Goal: Task Accomplishment & Management: Complete application form

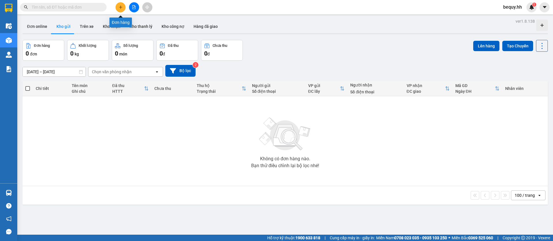
click at [121, 6] on icon "plus" at bounding box center [121, 7] width 4 height 4
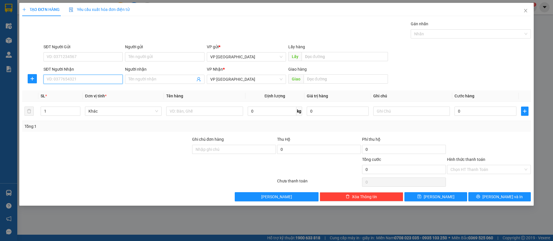
click at [107, 80] on input "SĐT Người Nhận" at bounding box center [82, 79] width 79 height 9
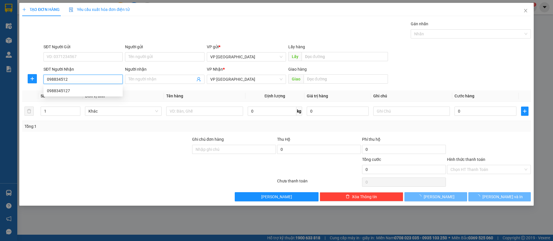
type input "0988345127"
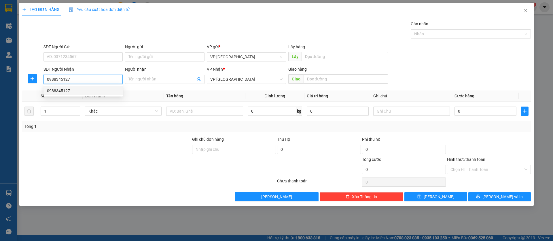
click at [108, 88] on div "0988345127" at bounding box center [83, 91] width 72 height 6
type input "hung cuong b.cát"
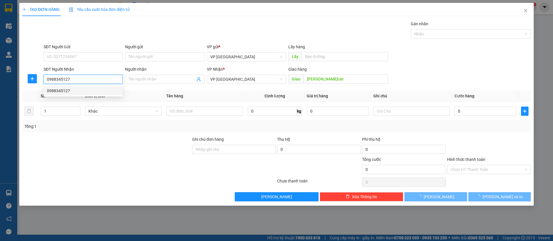
type input "50.000"
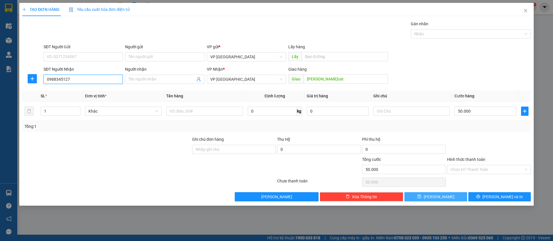
type input "0988345127"
click at [444, 196] on button "Lưu" at bounding box center [435, 197] width 62 height 9
type input "0"
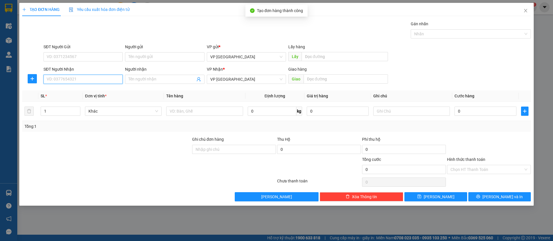
click at [85, 76] on input "SĐT Người Nhận" at bounding box center [82, 79] width 79 height 9
click at [85, 91] on div "0987433557 - An Phát" at bounding box center [83, 91] width 72 height 6
type input "0987433557"
type input "An Phát"
type input "CAMERA an phát loc ninh"
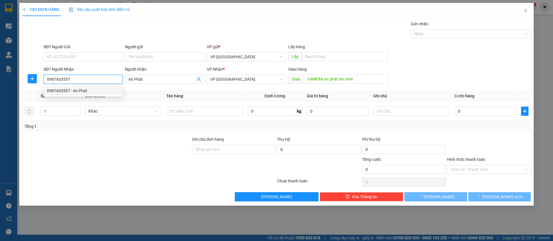
type input "40.000"
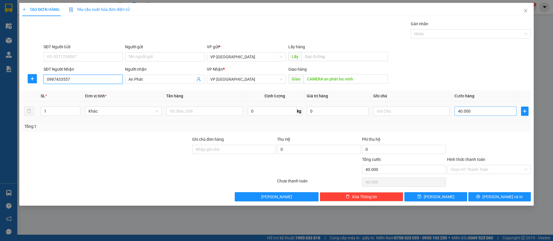
type input "0987433557"
click at [486, 112] on input "40.000" at bounding box center [485, 111] width 62 height 9
type input "5"
type input "50"
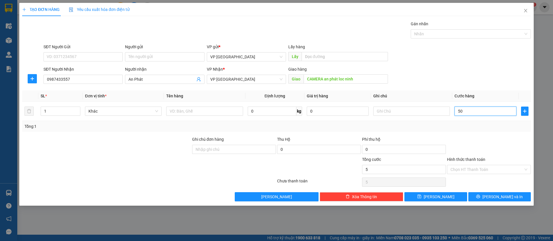
type input "50"
click at [510, 111] on input "50" at bounding box center [485, 111] width 62 height 9
type input "500"
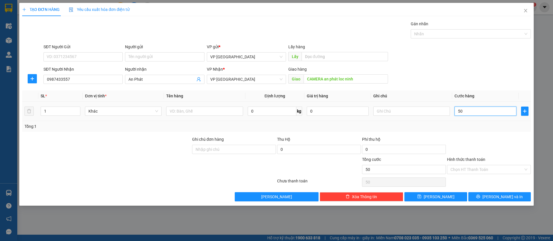
type input "500"
type input "5.000"
type input "50.000"
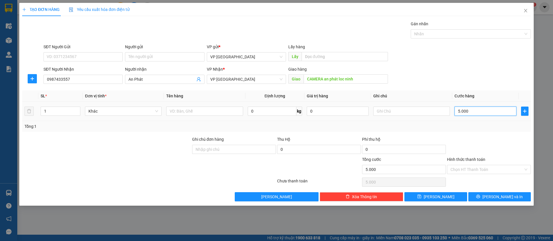
type input "50.000"
click at [440, 197] on span "Lưu" at bounding box center [438, 197] width 31 height 6
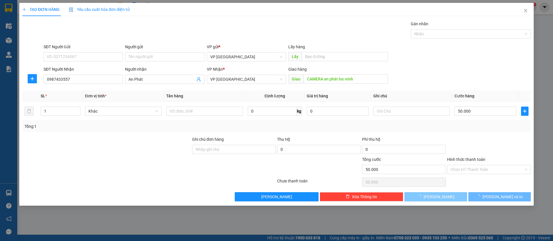
type input "0"
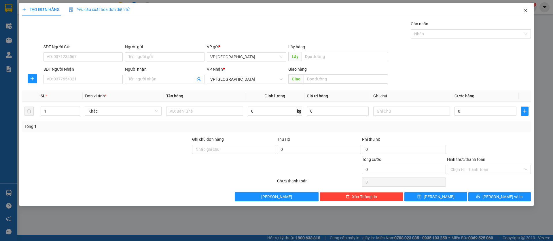
click at [529, 9] on span "Close" at bounding box center [525, 11] width 16 height 16
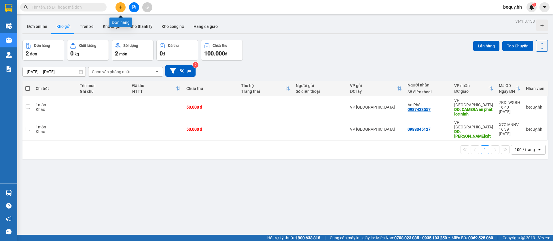
click at [119, 5] on icon "plus" at bounding box center [121, 7] width 4 height 4
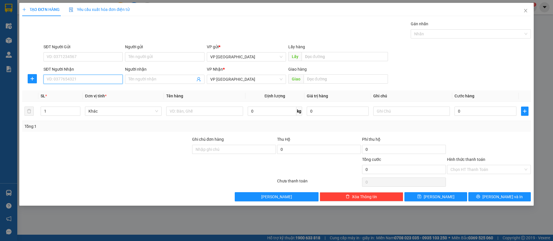
click at [87, 82] on input "SĐT Người Nhận" at bounding box center [82, 79] width 79 height 9
type input "0943795181"
click at [91, 87] on div "0943795181 - Lợi Phát" at bounding box center [82, 90] width 79 height 9
type input "Lợi Phát"
type input "lợi phat loc ninh"
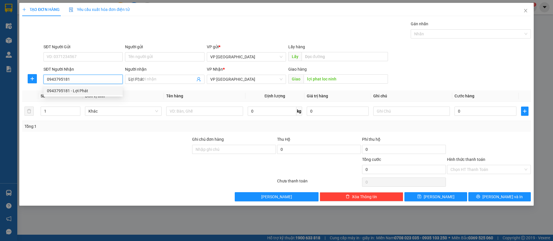
type input "30.000"
type input "0943795181"
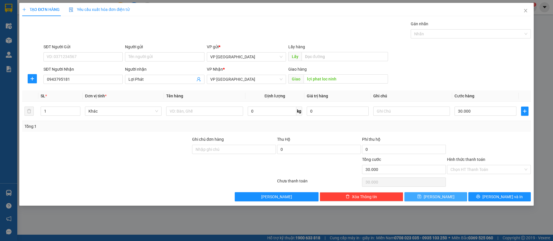
click at [462, 195] on button "Lưu" at bounding box center [435, 197] width 62 height 9
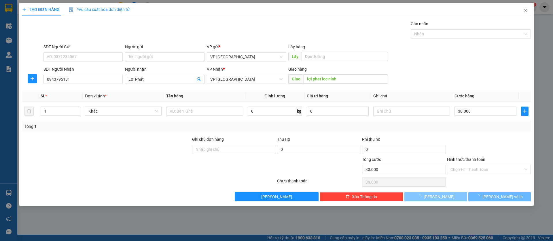
type input "0"
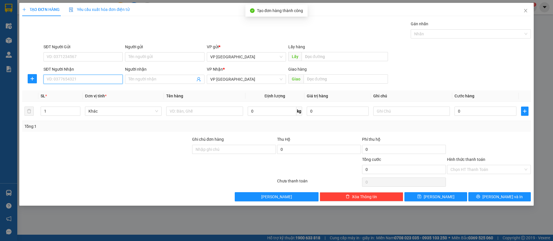
click at [113, 78] on input "SĐT Người Nhận" at bounding box center [82, 79] width 79 height 9
type input "0971343287"
click at [105, 94] on div "0971343287" at bounding box center [82, 90] width 79 height 9
type input "bau bang"
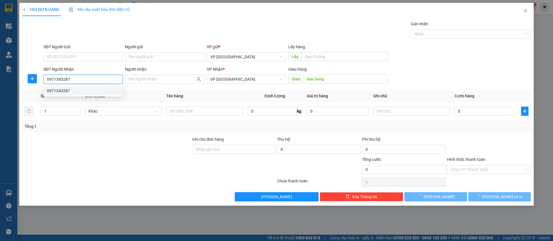
type input "50.000"
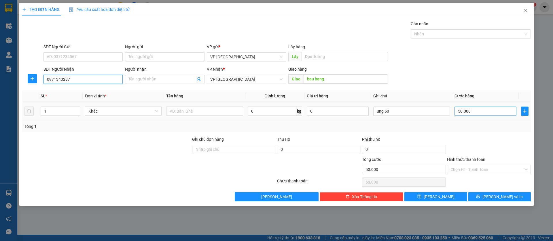
type input "0971343287"
click at [479, 111] on input "50.000" at bounding box center [485, 111] width 62 height 9
type input "3"
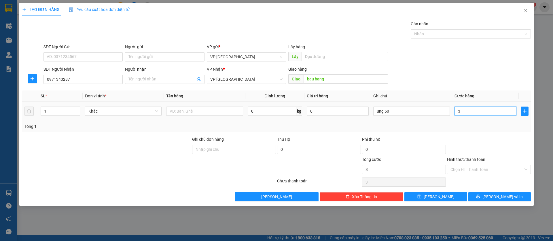
type input "30"
type input "300"
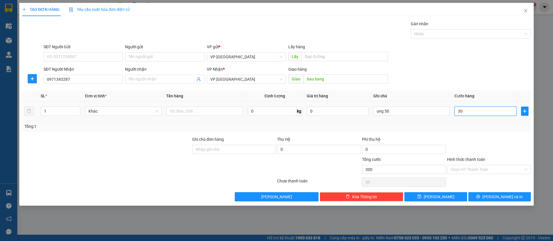
type input "300"
type input "3.000"
type input "30.000"
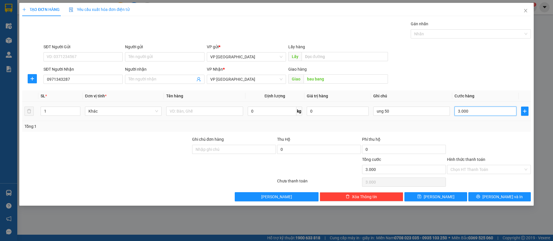
type input "30.000"
click at [454, 199] on button "Lưu" at bounding box center [435, 197] width 62 height 9
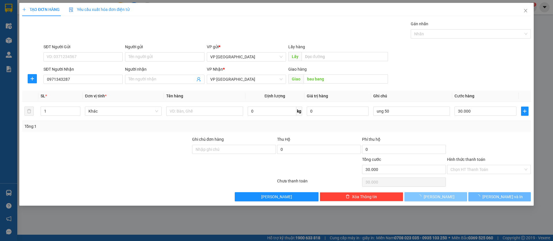
type input "0"
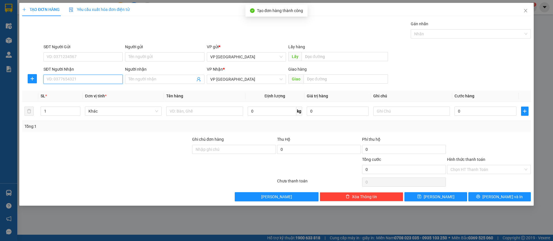
click at [113, 78] on input "SĐT Người Nhận" at bounding box center [82, 79] width 79 height 9
click at [99, 90] on div "0971407945 - 979" at bounding box center [83, 91] width 72 height 6
type input "0971407945"
type input "979"
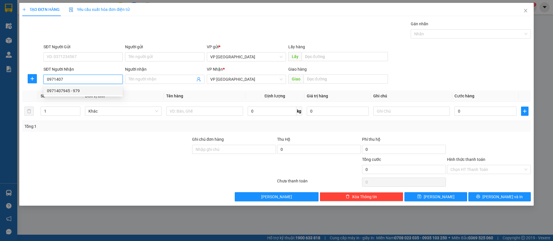
type input "minh hung"
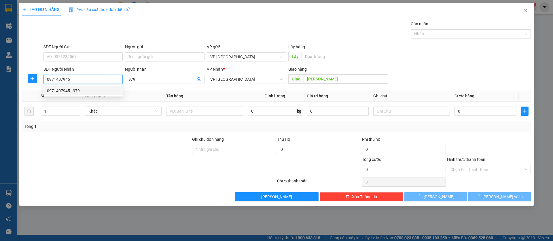
type input "100.000"
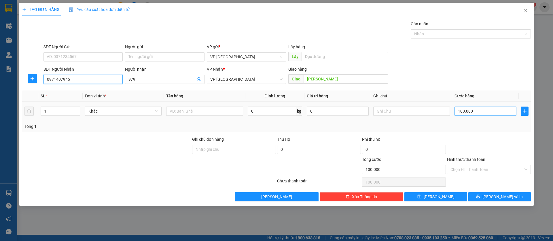
type input "0971407945"
click at [482, 109] on input "100.000" at bounding box center [485, 111] width 62 height 9
type input "5"
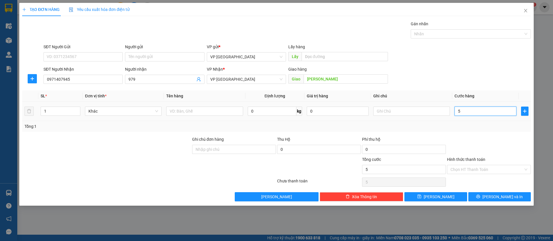
type input "50"
type input "500"
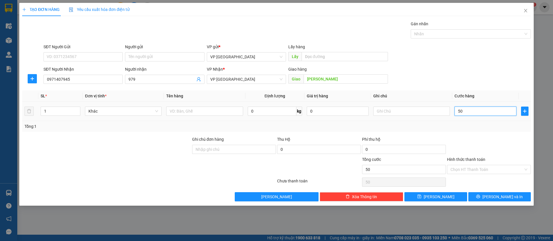
type input "500"
type input "5.000"
type input "50.000"
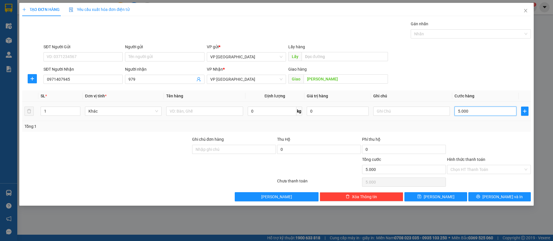
type input "50.000"
click at [436, 196] on span "Lưu" at bounding box center [438, 197] width 31 height 6
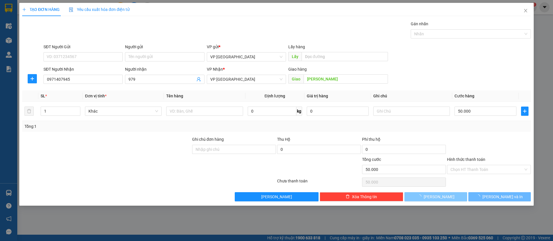
type input "0"
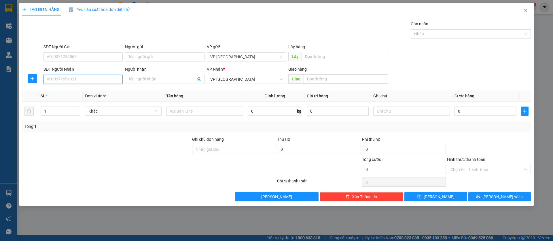
click at [113, 79] on input "SĐT Người Nhận" at bounding box center [82, 79] width 79 height 9
click at [84, 88] on div "0812220777 - NGUYỄN XUÂN ĐỨC" at bounding box center [83, 91] width 72 height 6
type input "0812220777"
type input "NGUYỄN XUÂN ĐỨC"
type input "n4 chon thành"
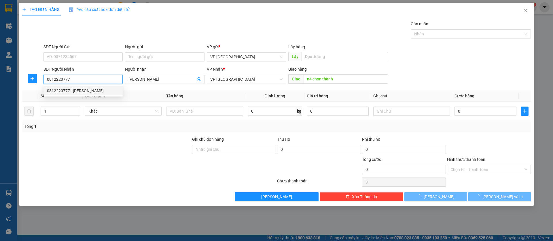
type input "30.000"
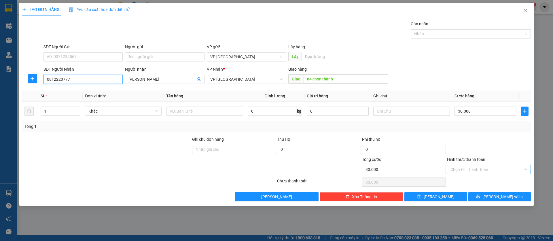
click at [523, 168] on div "Chọn HT Thanh Toán" at bounding box center [489, 169] width 84 height 9
type input "0812220777"
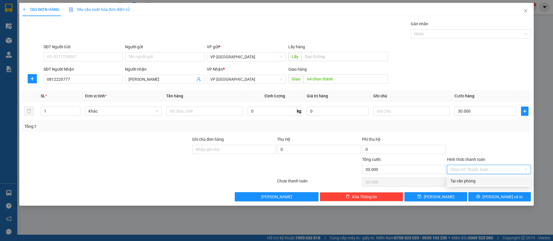
click at [492, 181] on div "Tại văn phòng" at bounding box center [488, 181] width 77 height 6
type input "0"
click at [455, 197] on button "Lưu" at bounding box center [435, 197] width 62 height 9
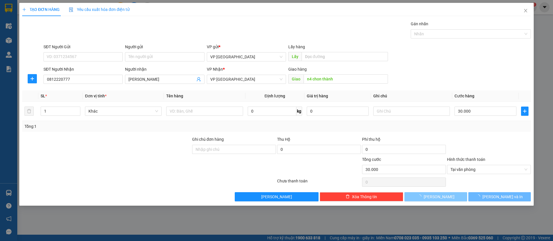
type input "0"
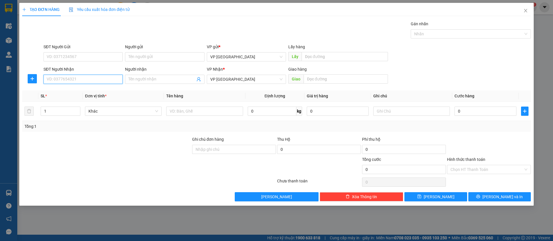
click at [84, 78] on input "SĐT Người Nhận" at bounding box center [82, 79] width 79 height 9
type input "0987034516"
click at [91, 91] on div "0987034516 - Thuỷ" at bounding box center [83, 91] width 72 height 6
type input "Thuỷ"
type input "thanh luong"
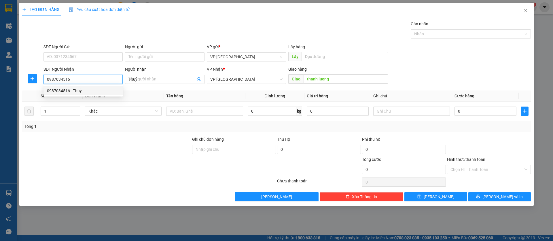
type input "50.000"
type input "0987034516"
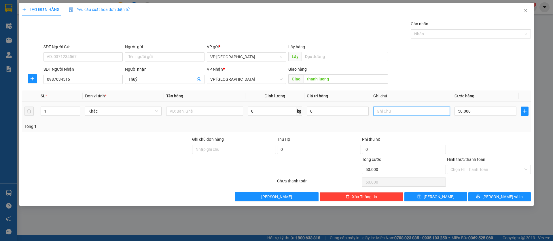
click at [383, 110] on input "text" at bounding box center [411, 111] width 77 height 9
type input "2k"
click at [467, 109] on input "50.000" at bounding box center [485, 111] width 62 height 9
type input "1"
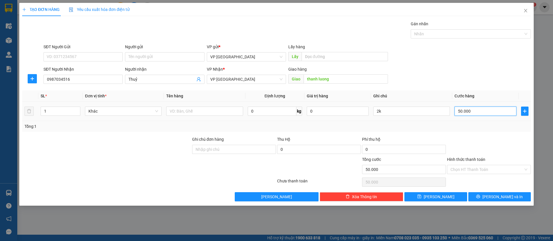
type input "1"
type input "10"
type input "100"
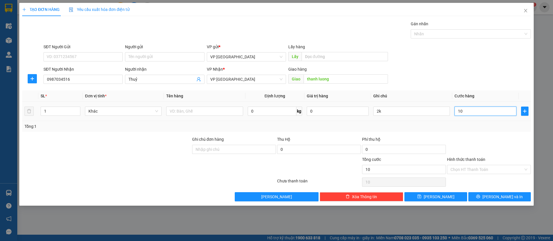
type input "100"
type input "1.000"
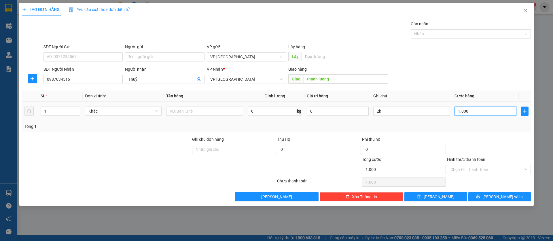
type input "10.000"
type input "100.000"
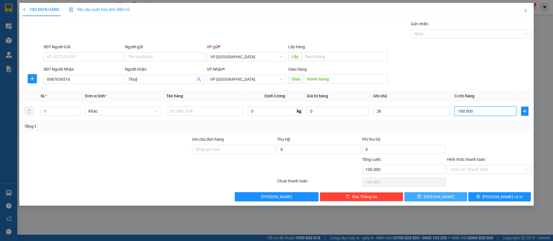
type input "100.000"
click at [455, 195] on button "Lưu" at bounding box center [435, 197] width 62 height 9
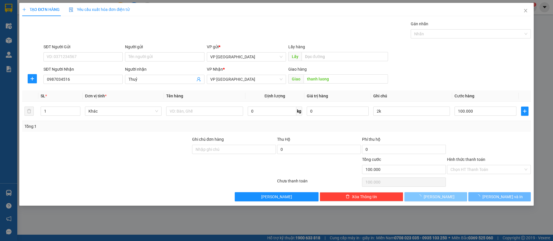
type input "0"
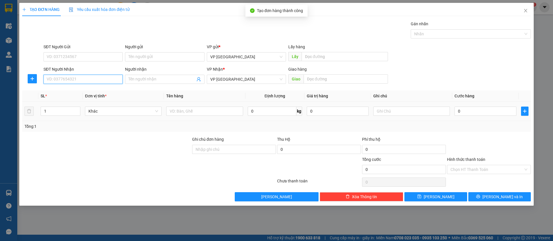
click at [88, 79] on input "SĐT Người Nhận" at bounding box center [82, 79] width 79 height 9
type input "0988422851"
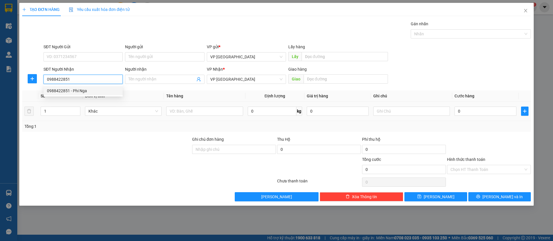
click at [96, 89] on div "0988422851 - Phi Nga" at bounding box center [83, 91] width 72 height 6
type input "Phi Nga"
type input "Thanh Lương"
type input "100.000"
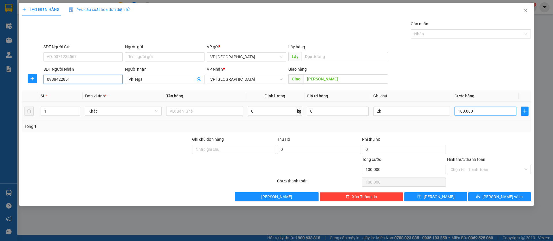
type input "0988422851"
click at [467, 108] on input "100.000" at bounding box center [485, 111] width 62 height 9
type input "5"
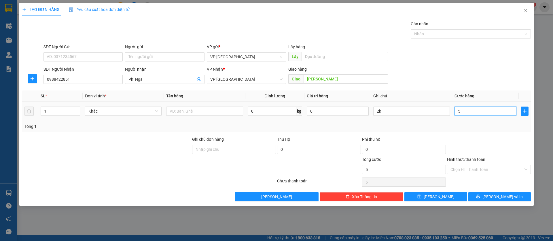
type input "50"
type input "500"
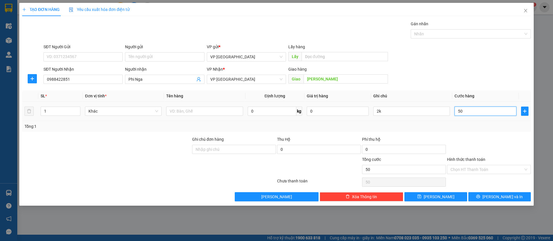
type input "500"
type input "5.000"
type input "50.000"
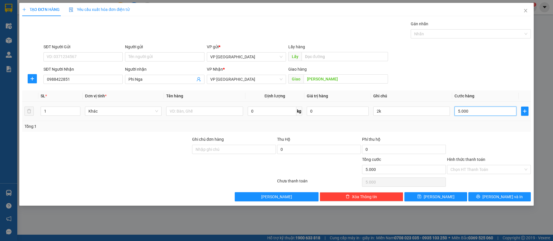
type input "50.000"
type input "500.000"
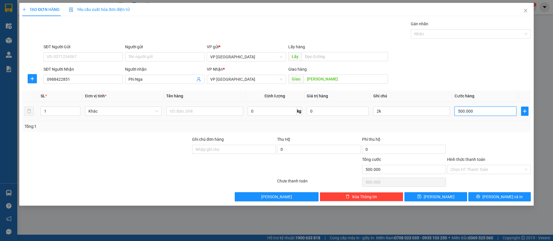
type input "50.000"
click at [444, 113] on input "2k" at bounding box center [411, 111] width 77 height 9
type input "2"
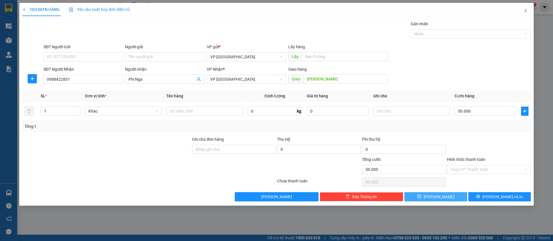
click at [436, 199] on span "Lưu" at bounding box center [438, 197] width 31 height 6
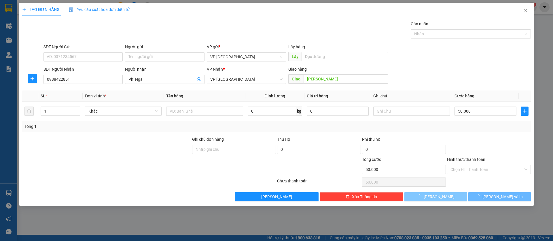
type input "0"
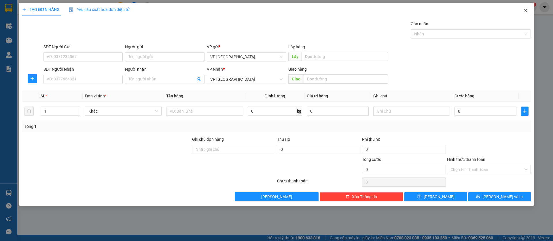
click at [526, 8] on span "Close" at bounding box center [525, 11] width 16 height 16
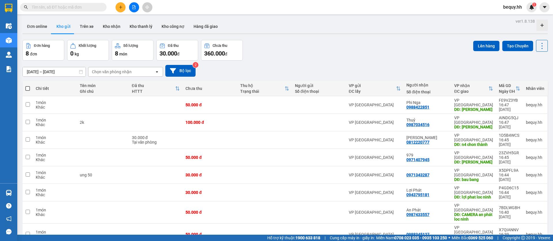
click at [27, 87] on span at bounding box center [27, 88] width 5 height 5
click at [28, 86] on input "checkbox" at bounding box center [28, 86] width 0 height 0
checkbox input "true"
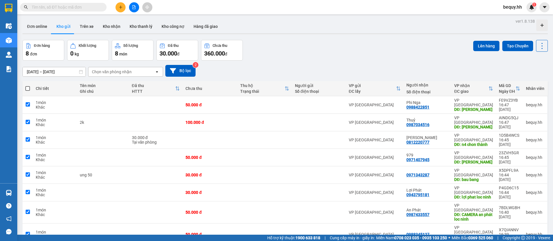
checkbox input "true"
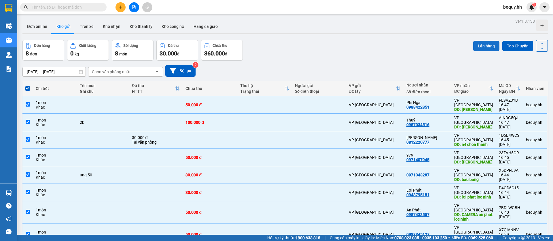
click at [485, 46] on button "Lên hàng" at bounding box center [486, 46] width 26 height 10
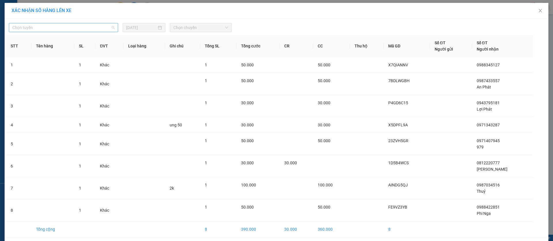
click at [102, 26] on span "Chọn tuyến" at bounding box center [63, 27] width 102 height 9
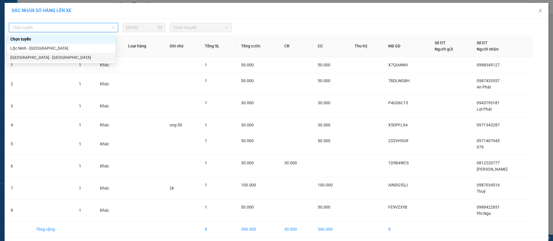
click at [69, 57] on div "[GEOGRAPHIC_DATA] - [GEOGRAPHIC_DATA]" at bounding box center [61, 57] width 102 height 6
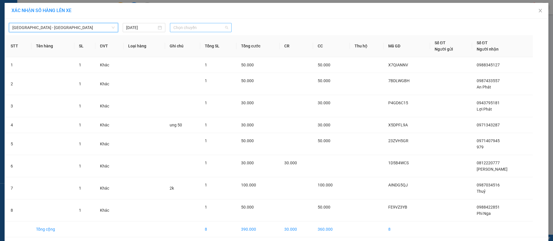
click at [184, 25] on span "Chọn chuyến" at bounding box center [200, 27] width 55 height 9
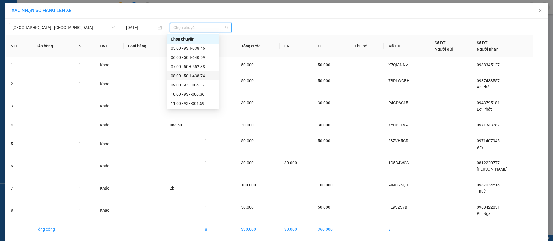
scroll to position [43, 0]
click at [182, 106] on div "16:00 - 50F-012.93" at bounding box center [193, 106] width 45 height 6
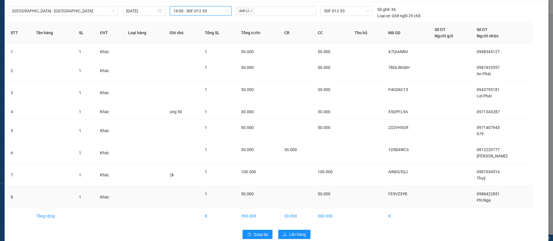
scroll to position [26, 0]
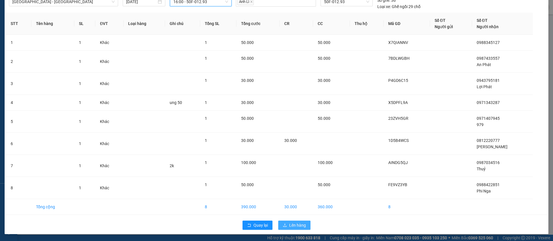
click at [296, 222] on button "Lên hàng" at bounding box center [294, 225] width 32 height 9
